Goal: Information Seeking & Learning: Learn about a topic

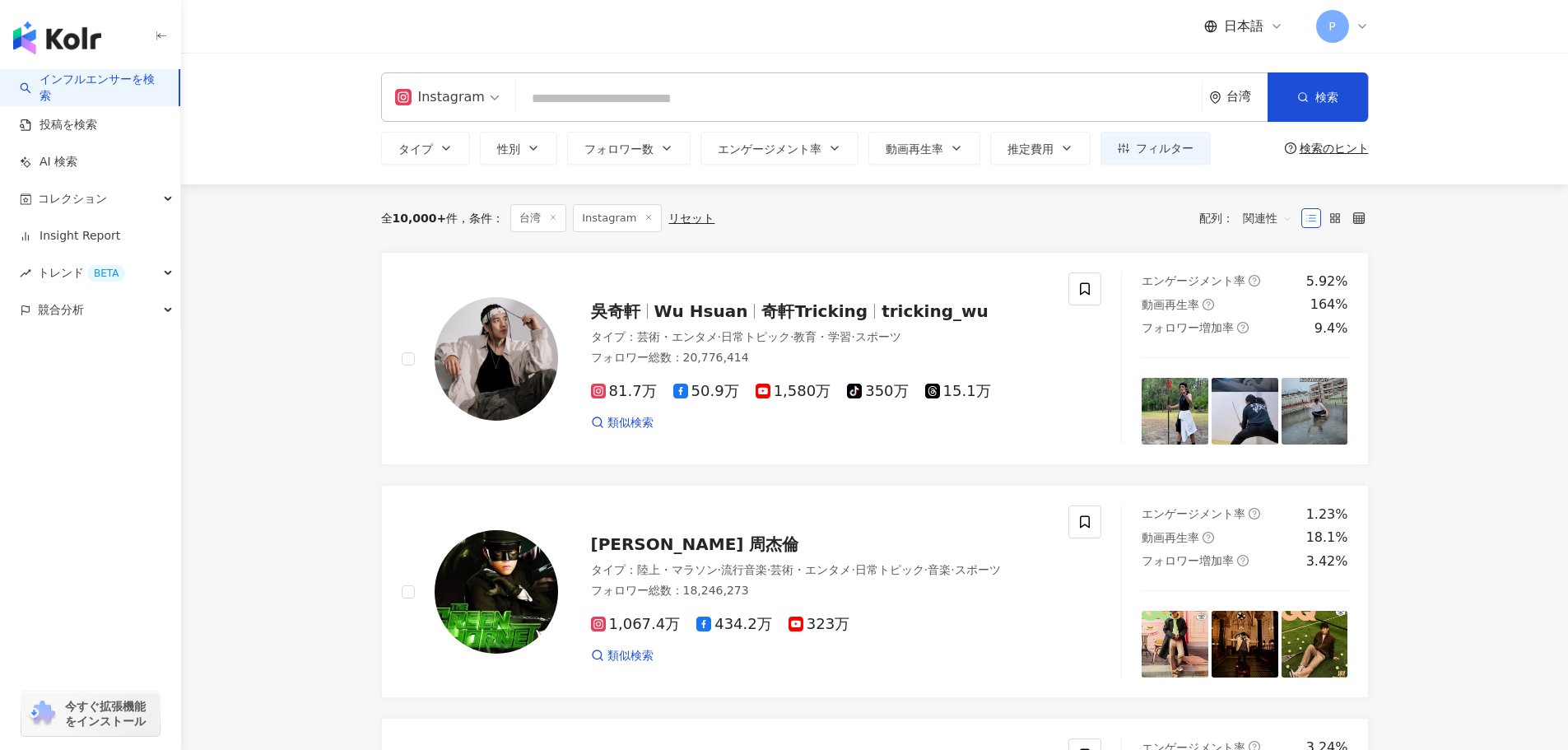
click at [600, 108] on input "search" at bounding box center [859, 98] width 672 height 31
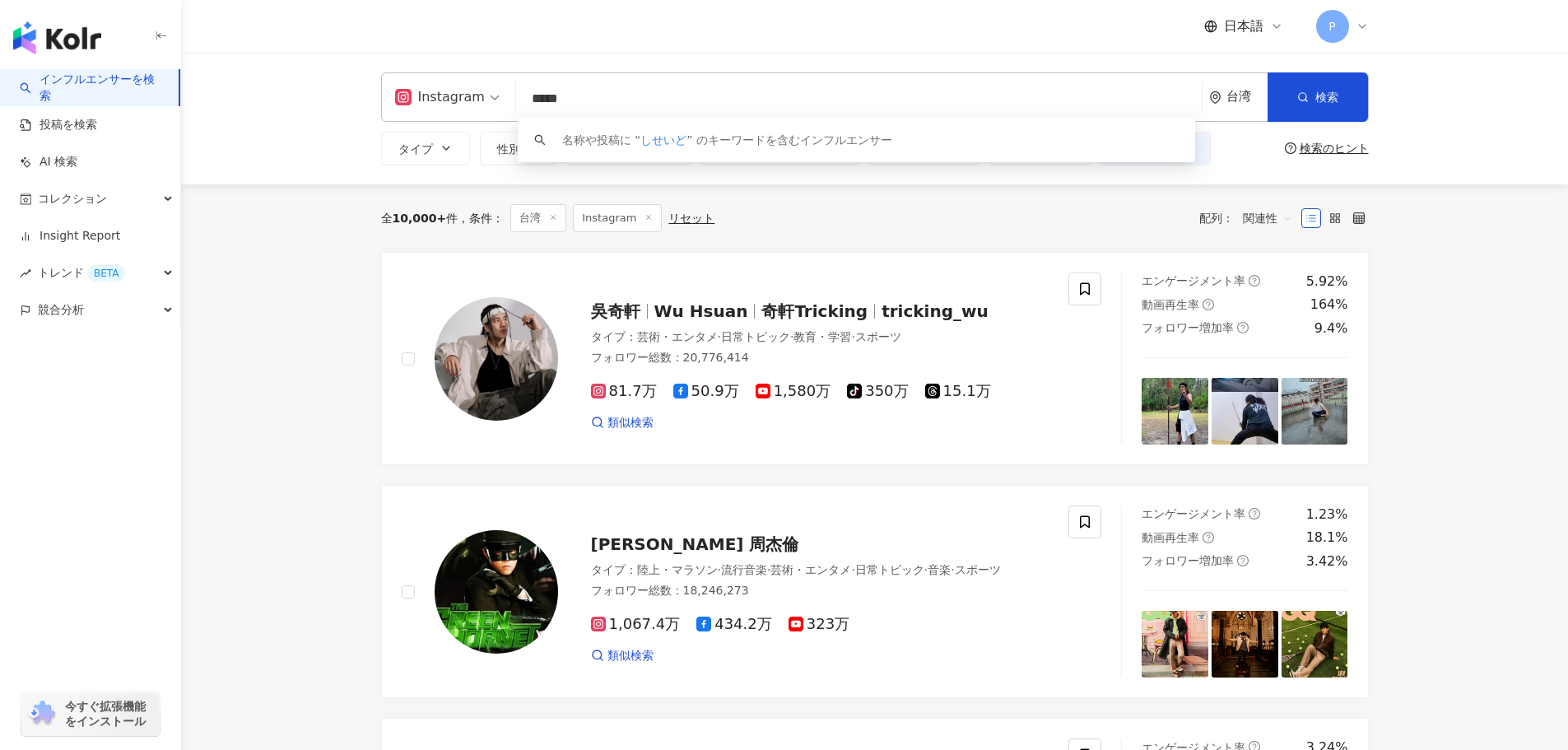
type input "***"
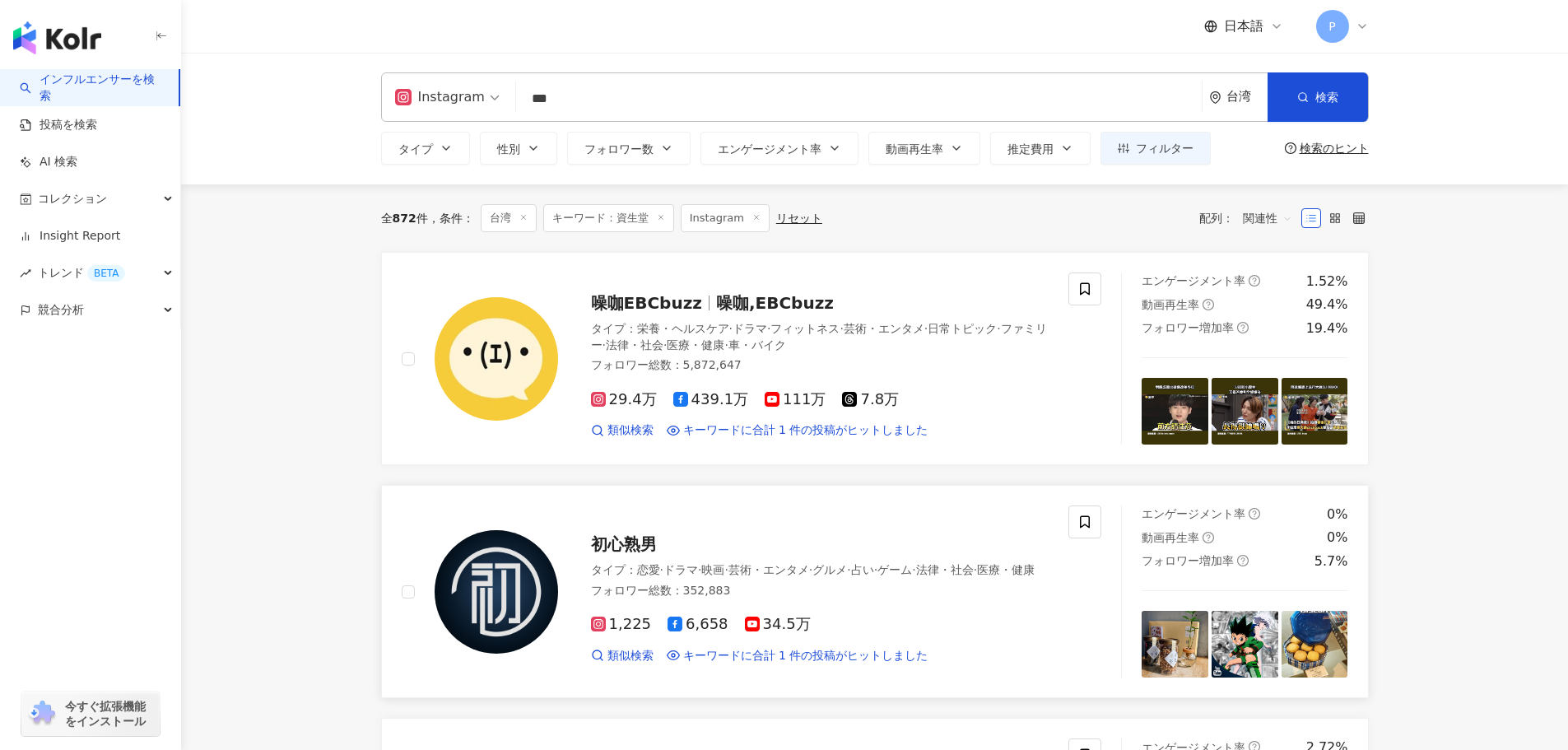
click at [908, 594] on div "フォロワー総数 ： 352,883" at bounding box center [821, 591] width 459 height 16
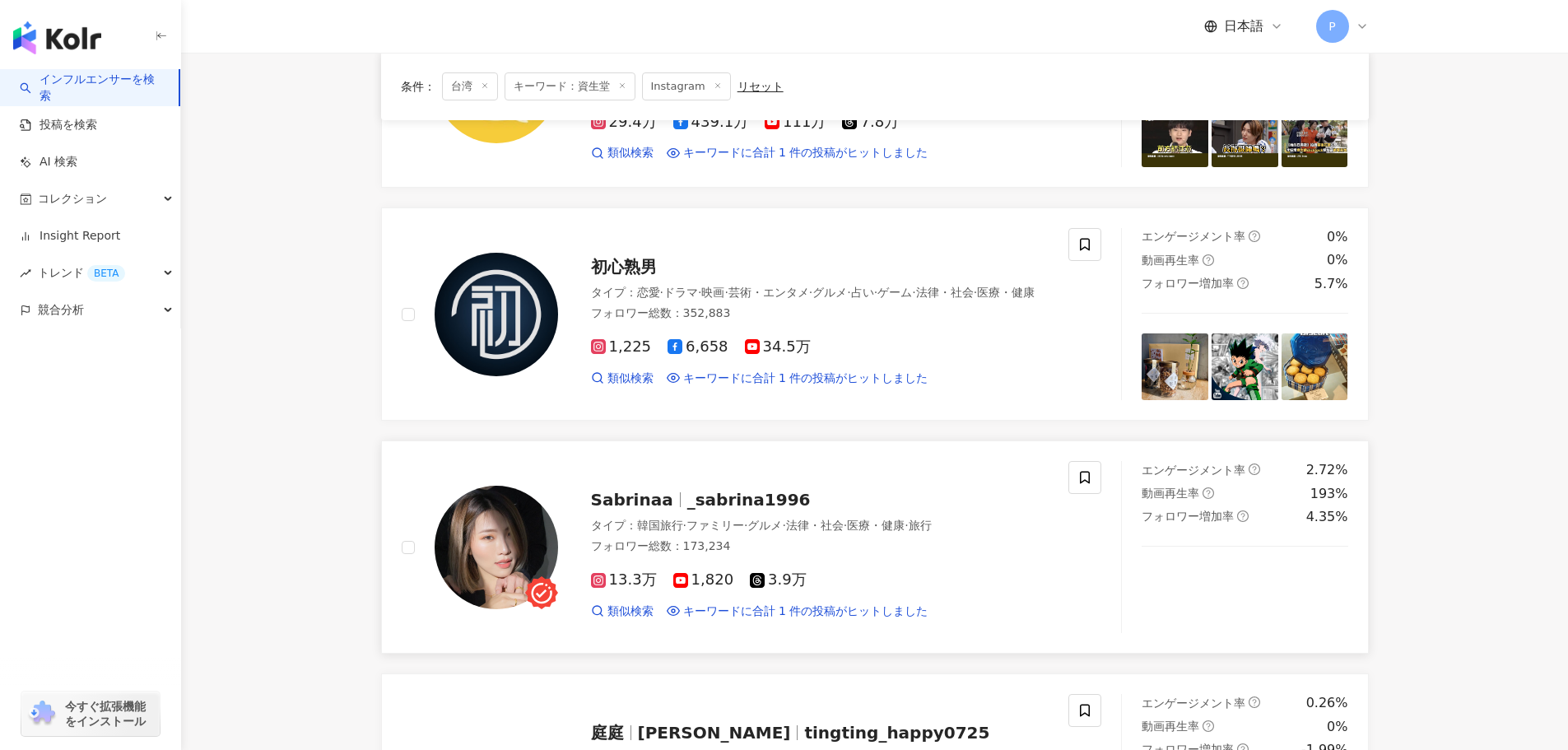
scroll to position [412, 0]
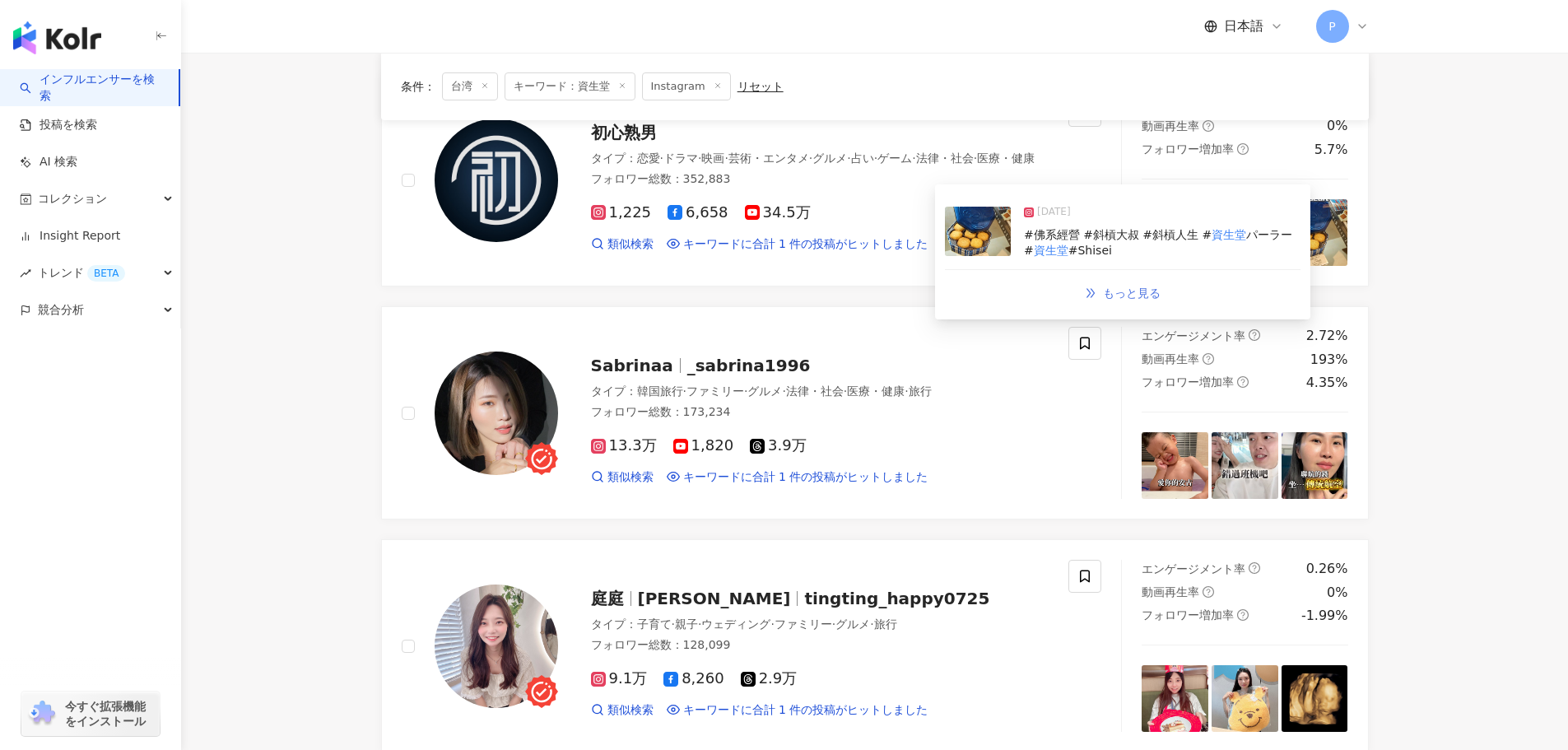
click at [1103, 293] on link "もっと見る" at bounding box center [1123, 293] width 110 height 33
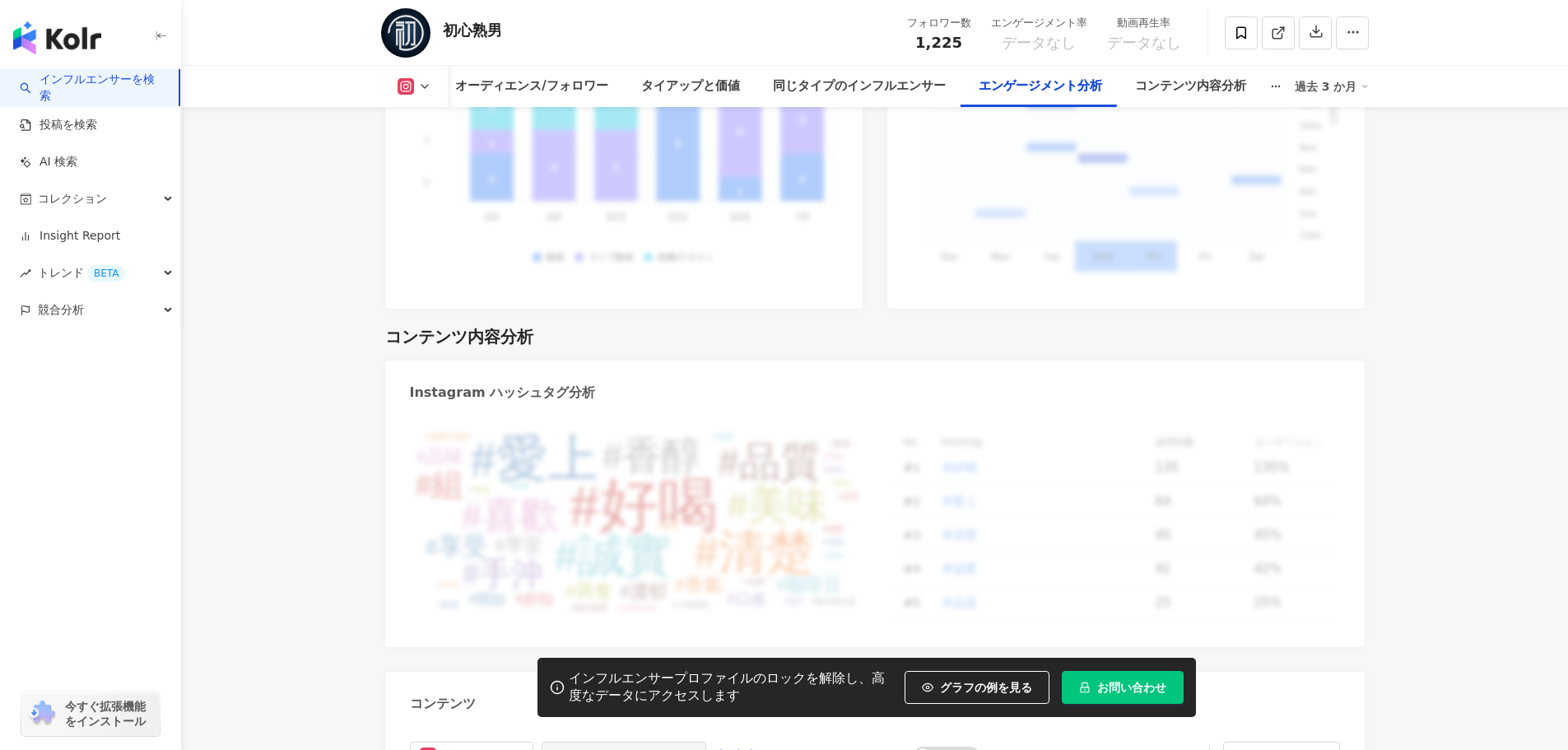
scroll to position [4109, 0]
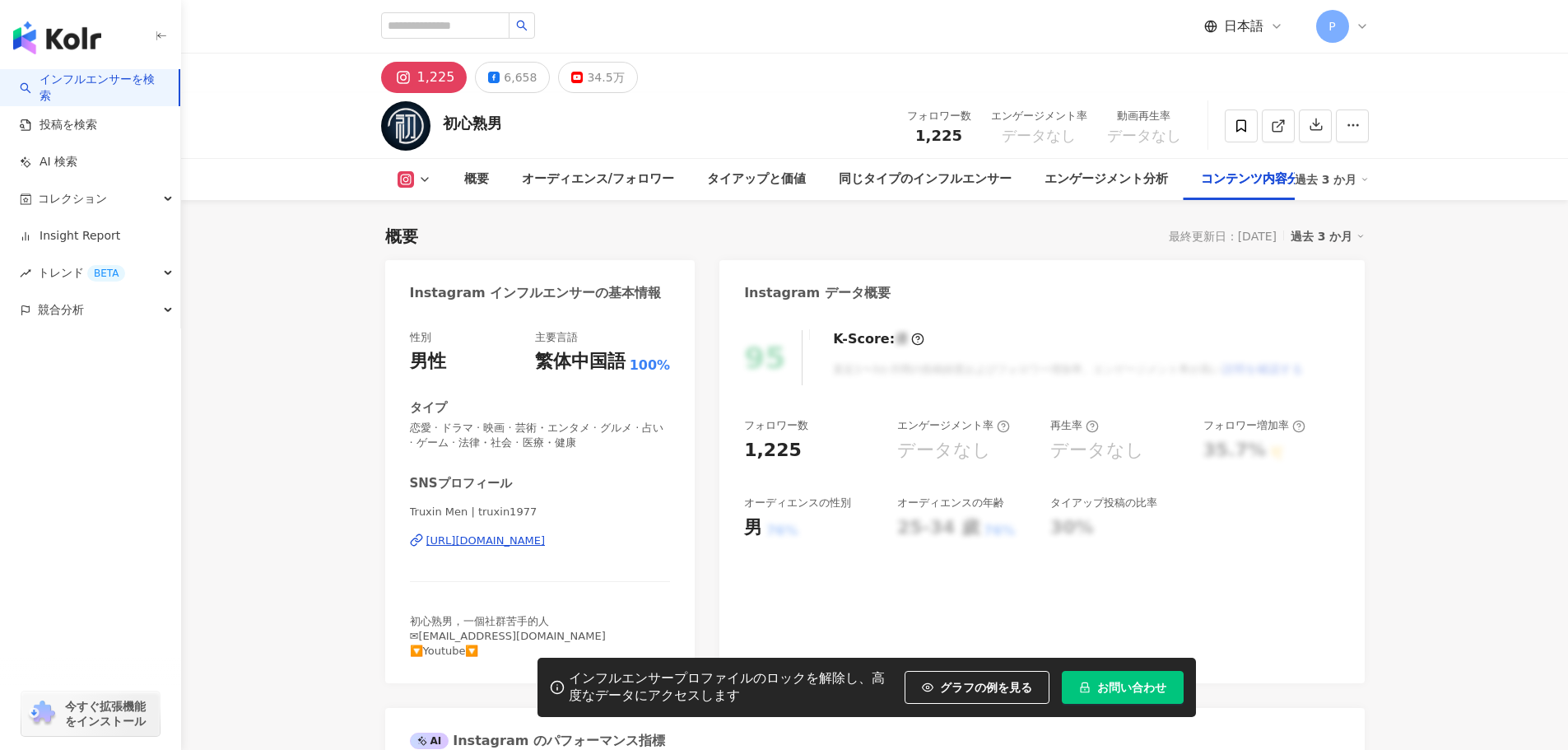
scroll to position [5093, 0]
